Goal: Find specific page/section: Find specific page/section

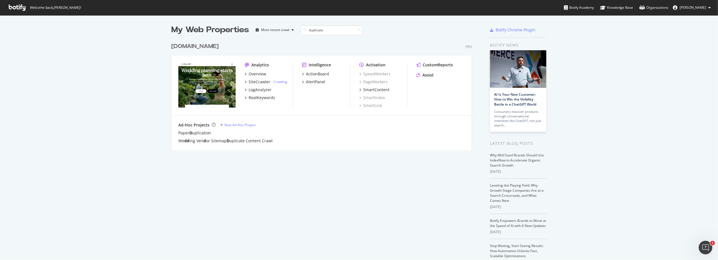
type input "duplicate"
click at [324, 30] on input "duplicate" at bounding box center [332, 30] width 62 height 10
click at [267, 30] on div "Most recent crawl" at bounding box center [275, 29] width 28 height 3
click at [339, 31] on input "duplicate" at bounding box center [332, 30] width 62 height 10
click at [304, 29] on icon at bounding box center [304, 29] width 3 height 3
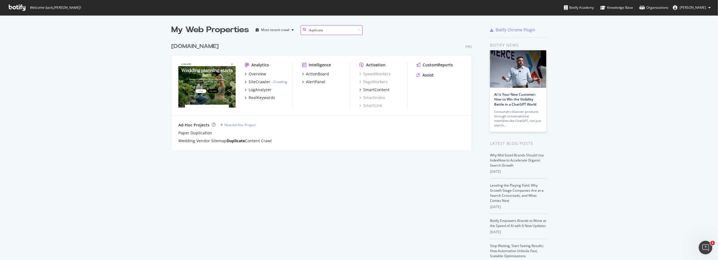
click at [331, 32] on input "duplicate" at bounding box center [332, 30] width 62 height 10
click at [256, 74] on div "Overview" at bounding box center [258, 74] width 18 height 6
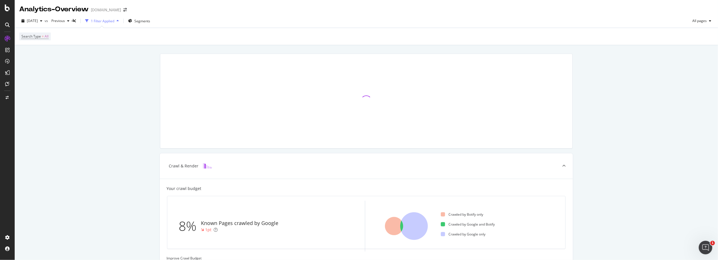
click at [6, 25] on icon at bounding box center [7, 25] width 5 height 5
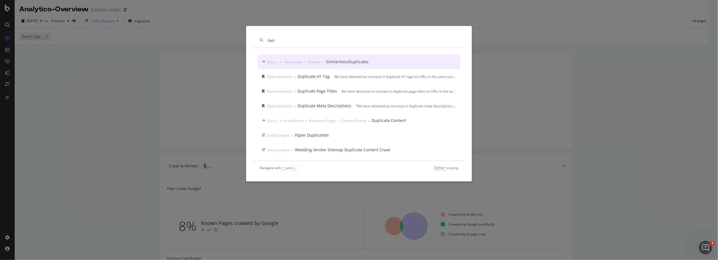
type input "dupl"
click at [367, 62] on div "Go to... › SiteCrawler › Content › Similarities/Duplicates" at bounding box center [359, 62] width 203 height 15
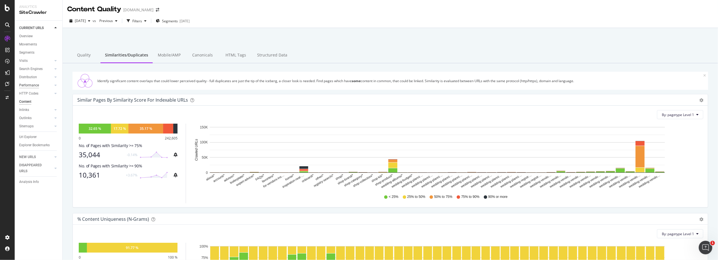
click at [34, 84] on div "Performance" at bounding box center [29, 85] width 20 height 6
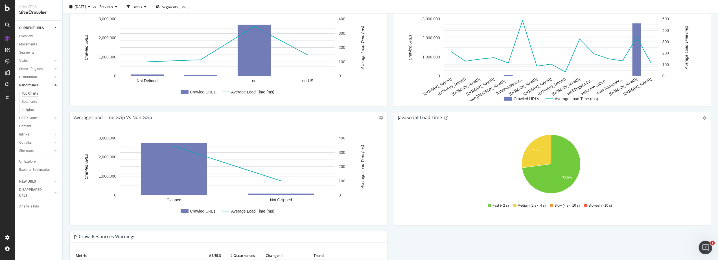
scroll to position [450, 0]
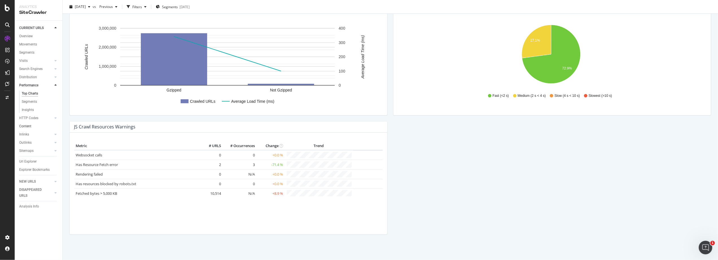
click at [32, 125] on link "Content" at bounding box center [38, 126] width 39 height 6
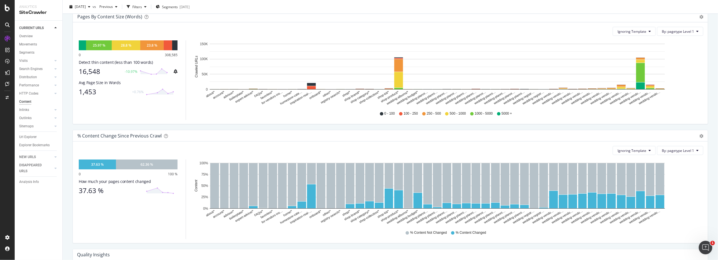
scroll to position [314, 0]
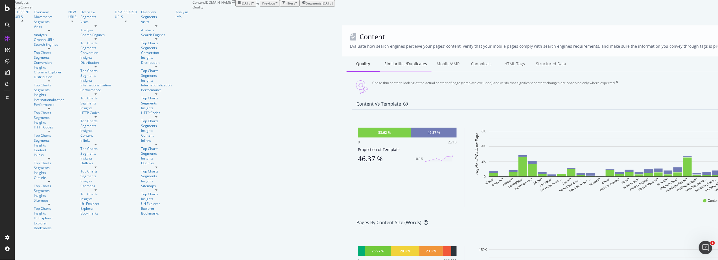
click at [380, 58] on div "Similarities/Duplicates" at bounding box center [406, 64] width 52 height 16
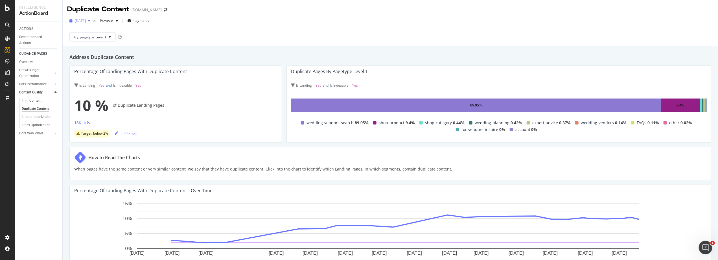
click at [86, 19] on span "[DATE]" at bounding box center [80, 20] width 11 height 5
click at [225, 70] on div "Percentage of Landing Pages with Duplicate Content" at bounding box center [174, 72] width 200 height 6
click at [31, 72] on div "Crawl Budget Optimization" at bounding box center [34, 73] width 30 height 12
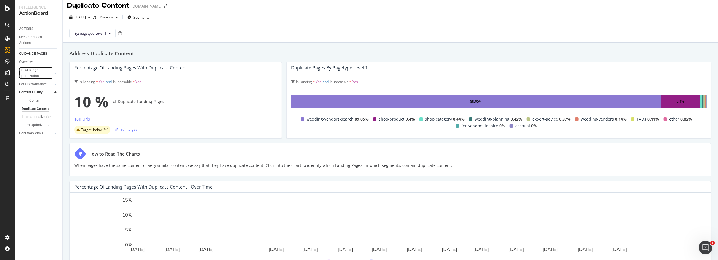
scroll to position [8, 0]
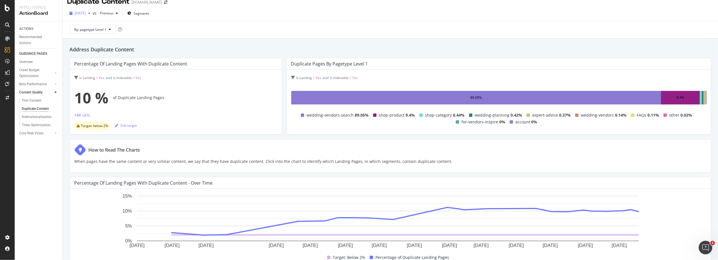
click at [86, 15] on span "[DATE]" at bounding box center [80, 13] width 11 height 5
click at [114, 11] on span "Previous" at bounding box center [106, 13] width 16 height 5
click at [268, 62] on div "Percentage of Landing Pages with Duplicate Content" at bounding box center [174, 64] width 200 height 6
